Goal: Entertainment & Leisure: Browse casually

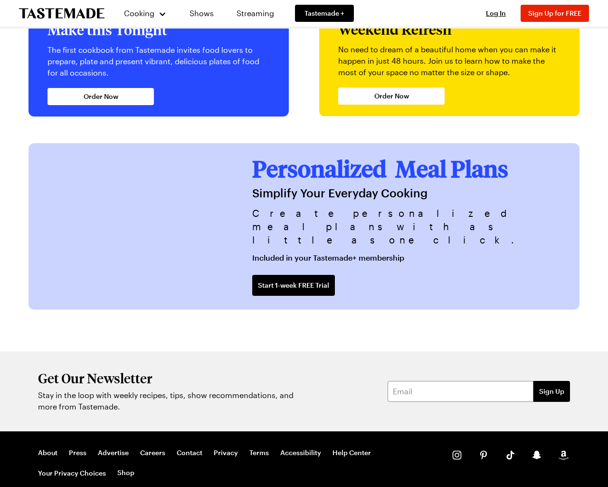
scroll to position [2193, 0]
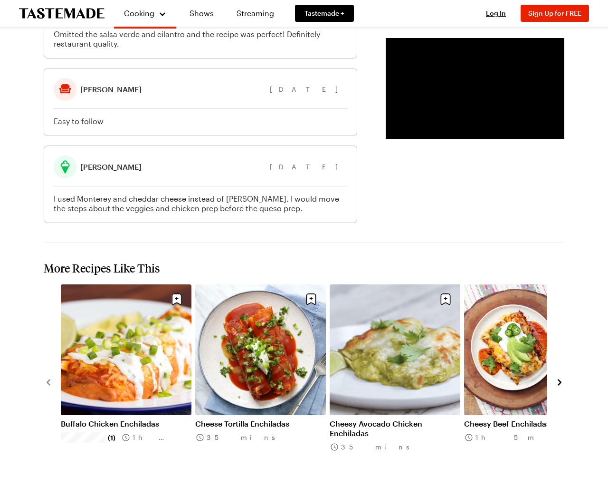
scroll to position [1604, 0]
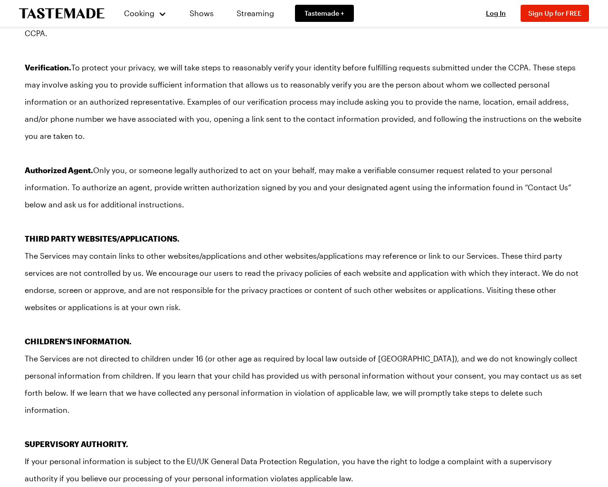
scroll to position [7131, 0]
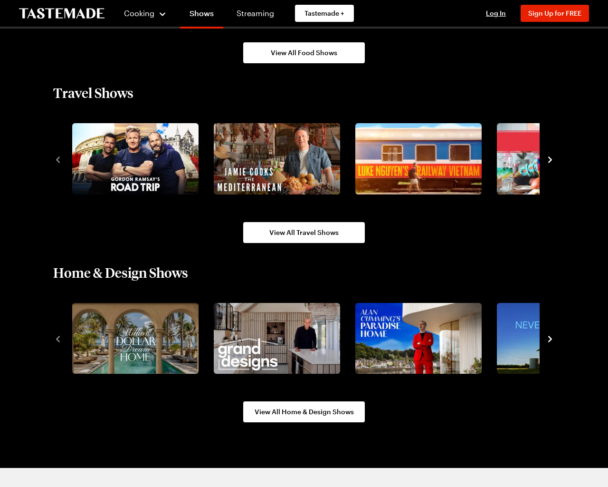
scroll to position [1122, 0]
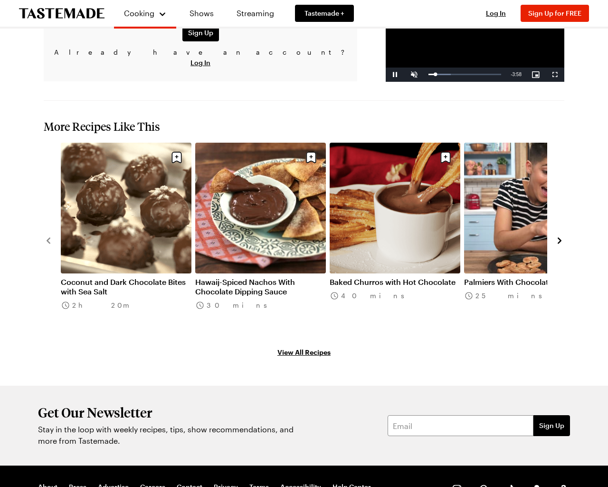
scroll to position [1214, 0]
